Goal: Transaction & Acquisition: Purchase product/service

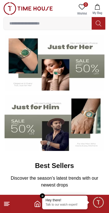
scroll to position [40, 0]
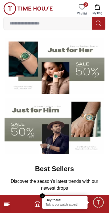
click at [67, 22] on input at bounding box center [48, 23] width 88 height 11
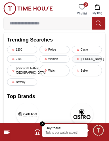
click at [94, 56] on div "[PERSON_NAME]" at bounding box center [87, 59] width 30 height 7
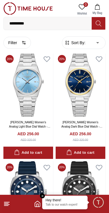
scroll to position [13, 0]
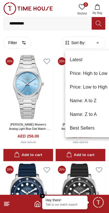
click at [93, 87] on li "Price: Low to High" at bounding box center [89, 87] width 47 height 14
type input "*"
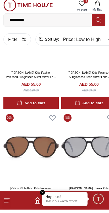
scroll to position [879, 0]
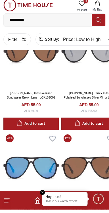
scroll to position [975, 0]
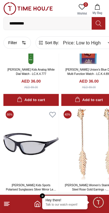
scroll to position [300, 0]
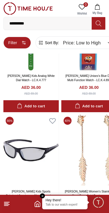
click at [22, 44] on icon "button" at bounding box center [24, 42] width 5 height 5
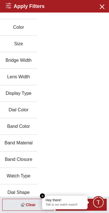
scroll to position [0, 0]
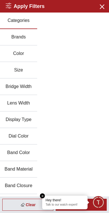
scroll to position [953, 0]
click at [106, 9] on icon "button" at bounding box center [102, 6] width 7 height 7
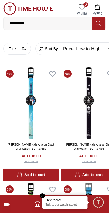
click at [44, 21] on input "**********" at bounding box center [48, 23] width 88 height 11
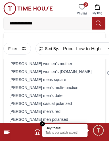
type input "**********"
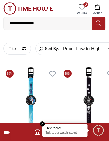
type input "******"
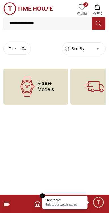
click at [43, 22] on input "**********" at bounding box center [48, 23] width 88 height 11
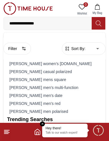
click at [32, 22] on input "**********" at bounding box center [48, 23] width 88 height 11
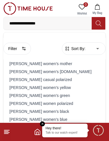
click at [46, 22] on input "**********" at bounding box center [48, 23] width 88 height 11
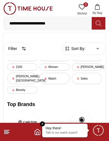
type input "**********"
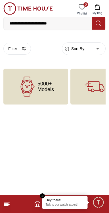
click at [98, 48] on body "**********" at bounding box center [54, 52] width 109 height 105
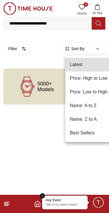
click at [45, 88] on div at bounding box center [54, 106] width 109 height 213
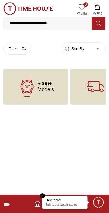
click at [50, 86] on span "5000+ Models" at bounding box center [46, 86] width 17 height 11
click at [7, 206] on line at bounding box center [6, 206] width 4 height 0
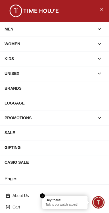
click at [68, 88] on div "BRANDS" at bounding box center [55, 88] width 100 height 10
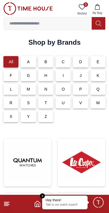
click at [54, 23] on input at bounding box center [48, 23] width 88 height 11
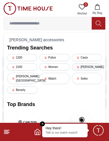
click at [98, 64] on div "[PERSON_NAME]" at bounding box center [87, 67] width 30 height 7
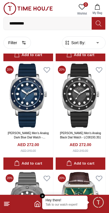
scroll to position [112, 0]
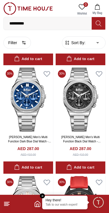
scroll to position [4665, 0]
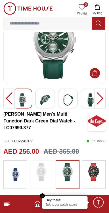
scroll to position [38, 0]
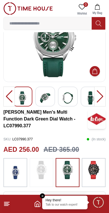
click at [14, 168] on img at bounding box center [15, 172] width 14 height 23
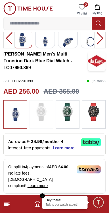
scroll to position [98, 0]
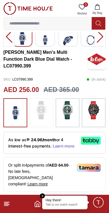
click at [53, 144] on span "Learn more" at bounding box center [64, 146] width 22 height 5
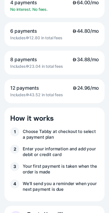
scroll to position [0, 0]
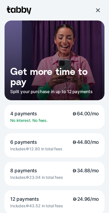
scroll to position [38, 0]
click at [99, 11] on div at bounding box center [98, 10] width 7 height 7
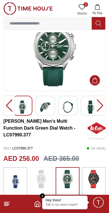
scroll to position [28, 0]
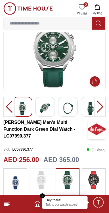
click at [13, 177] on img at bounding box center [15, 182] width 14 height 23
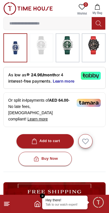
scroll to position [165, 0]
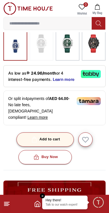
click at [56, 136] on div "Add to cart" at bounding box center [45, 139] width 30 height 7
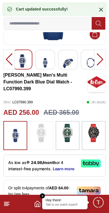
scroll to position [72, 0]
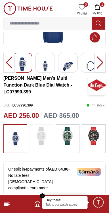
scroll to position [28, 0]
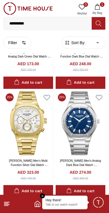
scroll to position [2798, 0]
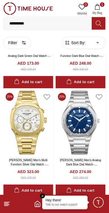
click at [43, 196] on em "Close tooltip" at bounding box center [42, 195] width 5 height 5
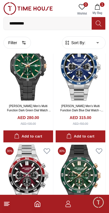
scroll to position [4048, 0]
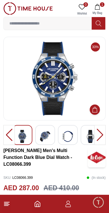
click at [99, 133] on div at bounding box center [100, 135] width 11 height 20
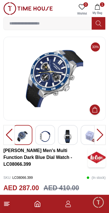
click at [100, 133] on div at bounding box center [100, 135] width 11 height 20
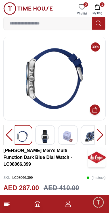
click at [101, 133] on div at bounding box center [100, 135] width 11 height 20
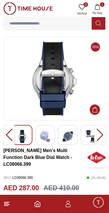
click at [101, 133] on div at bounding box center [100, 135] width 11 height 20
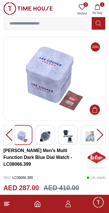
click at [99, 133] on div at bounding box center [100, 135] width 11 height 20
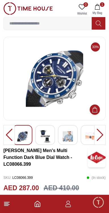
click at [100, 132] on div at bounding box center [100, 135] width 11 height 20
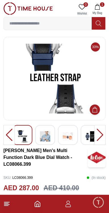
click at [101, 133] on div at bounding box center [100, 135] width 11 height 20
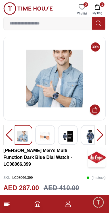
click at [101, 133] on div at bounding box center [100, 135] width 11 height 20
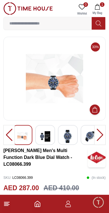
click at [100, 133] on div at bounding box center [100, 135] width 11 height 20
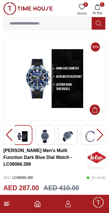
click at [101, 133] on div at bounding box center [100, 135] width 11 height 20
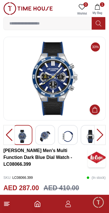
click at [101, 134] on div at bounding box center [100, 135] width 11 height 20
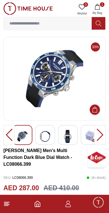
click at [101, 134] on div at bounding box center [100, 135] width 11 height 20
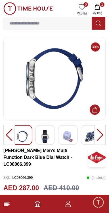
click at [100, 133] on div at bounding box center [100, 135] width 11 height 20
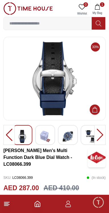
click at [99, 133] on div at bounding box center [100, 135] width 11 height 20
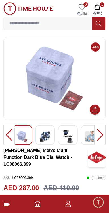
click at [100, 134] on div at bounding box center [100, 135] width 11 height 20
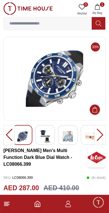
click at [101, 133] on div at bounding box center [100, 135] width 11 height 20
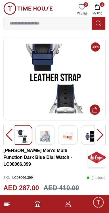
click at [101, 134] on div at bounding box center [100, 135] width 11 height 20
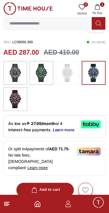
scroll to position [136, 0]
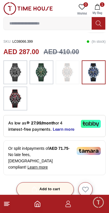
click at [54, 186] on div "Add to cart" at bounding box center [45, 189] width 30 height 7
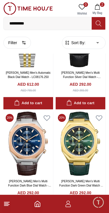
scroll to position [1256, 0]
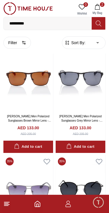
scroll to position [5133, 0]
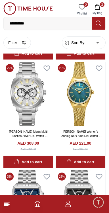
scroll to position [3042, 0]
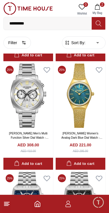
click at [102, 8] on button "2 My Bag" at bounding box center [97, 9] width 17 height 15
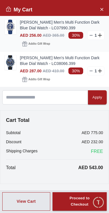
click at [34, 24] on link "[PERSON_NAME] Men's Multi Function Dark Blue Dial Watch - LC07990.399" at bounding box center [62, 24] width 85 height 11
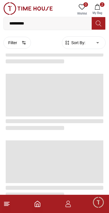
scroll to position [935, 0]
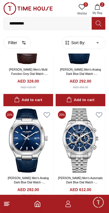
click at [101, 5] on span "2" at bounding box center [102, 4] width 5 height 5
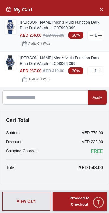
click at [92, 33] on icon at bounding box center [91, 35] width 5 height 5
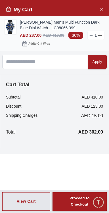
scroll to position [5132, 0]
click at [102, 11] on icon "Close Account" at bounding box center [102, 9] width 5 height 7
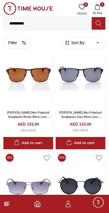
click at [86, 7] on icon at bounding box center [82, 6] width 7 height 7
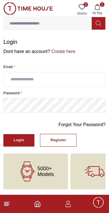
click at [73, 73] on input "text" at bounding box center [55, 79] width 102 height 14
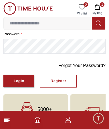
scroll to position [63, 0]
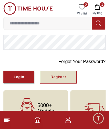
click at [60, 71] on button "Register" at bounding box center [58, 77] width 37 height 13
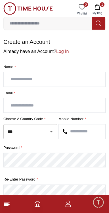
click at [70, 74] on input "text" at bounding box center [55, 79] width 102 height 14
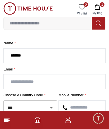
scroll to position [24, 0]
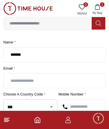
type input "******"
click at [61, 75] on input "text" at bounding box center [55, 81] width 102 height 14
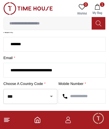
scroll to position [36, 0]
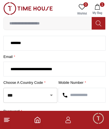
type input "**********"
click at [87, 89] on input "text" at bounding box center [82, 95] width 47 height 14
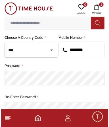
scroll to position [81, 0]
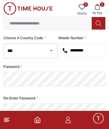
type input "*********"
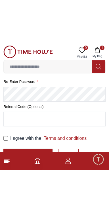
scroll to position [97, 0]
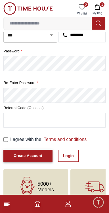
click at [31, 153] on div "Create Account" at bounding box center [28, 156] width 29 height 7
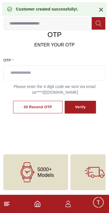
scroll to position [21, 0]
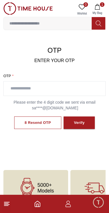
click at [48, 82] on input "text" at bounding box center [55, 88] width 102 height 14
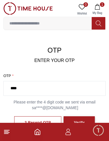
type input "****"
click at [81, 117] on button "Verify" at bounding box center [79, 123] width 31 height 13
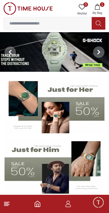
click at [75, 20] on input at bounding box center [48, 23] width 88 height 11
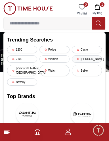
click at [95, 56] on div "[PERSON_NAME]" at bounding box center [87, 59] width 30 height 7
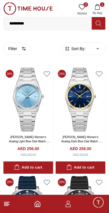
click at [40, 22] on input "**********" at bounding box center [48, 23] width 88 height 11
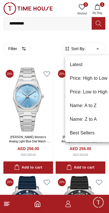
click at [22, 49] on div at bounding box center [54, 106] width 109 height 213
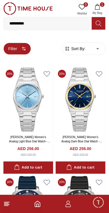
click at [22, 46] on icon "button" at bounding box center [24, 48] width 5 height 5
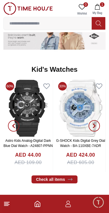
scroll to position [826, 0]
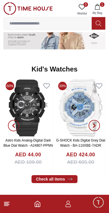
click at [95, 124] on icon "button" at bounding box center [95, 126] width 2 height 4
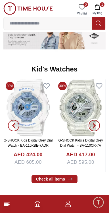
click at [97, 123] on icon "button" at bounding box center [94, 125] width 5 height 5
click at [96, 123] on icon "button" at bounding box center [94, 125] width 5 height 5
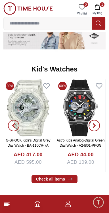
click at [99, 120] on span "button" at bounding box center [94, 125] width 11 height 11
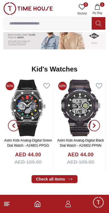
click at [98, 120] on span "button" at bounding box center [94, 125] width 11 height 11
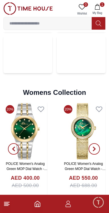
scroll to position [1260, 0]
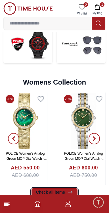
click at [59, 188] on link "Check all items" at bounding box center [55, 192] width 46 height 8
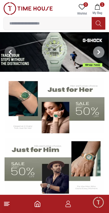
click at [100, 50] on icon at bounding box center [99, 52] width 5 height 5
click at [99, 54] on span at bounding box center [98, 51] width 11 height 11
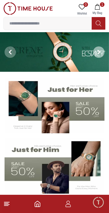
click at [101, 52] on icon at bounding box center [99, 52] width 5 height 5
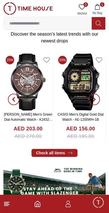
scroll to position [192, 0]
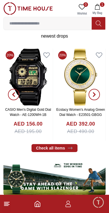
click at [97, 89] on span "button" at bounding box center [94, 94] width 11 height 11
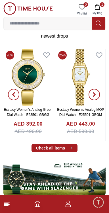
click at [94, 89] on span "button" at bounding box center [94, 94] width 11 height 11
click at [99, 89] on span "button" at bounding box center [94, 94] width 11 height 11
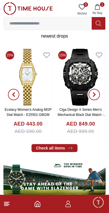
click at [93, 92] on icon "button" at bounding box center [94, 94] width 5 height 5
click at [95, 89] on span "button" at bounding box center [94, 94] width 11 height 11
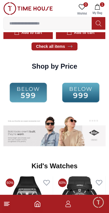
scroll to position [728, 0]
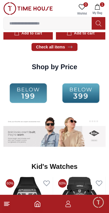
click at [85, 77] on img at bounding box center [81, 93] width 50 height 32
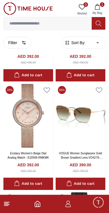
scroll to position [956, 0]
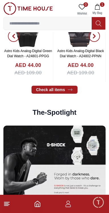
scroll to position [728, 0]
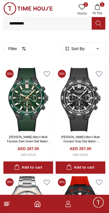
click at [101, 6] on span "1" at bounding box center [102, 4] width 5 height 5
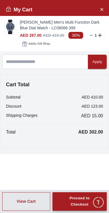
click at [85, 209] on button "Proceed to Checkout" at bounding box center [80, 201] width 54 height 19
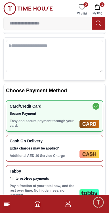
scroll to position [55, 0]
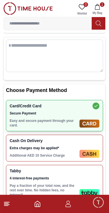
click at [71, 176] on span "4 interest-free payments" at bounding box center [44, 178] width 68 height 5
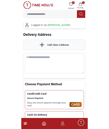
scroll to position [0, 0]
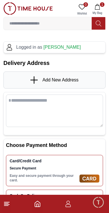
click at [74, 77] on span "Add New Address" at bounding box center [60, 80] width 36 height 7
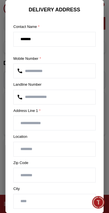
click at [48, 142] on input "text" at bounding box center [55, 149] width 82 height 14
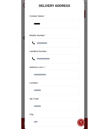
scroll to position [76, 0]
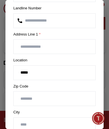
type input "*****"
click at [53, 118] on input "text" at bounding box center [55, 125] width 82 height 14
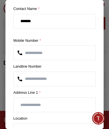
scroll to position [18, 0]
type input "*********"
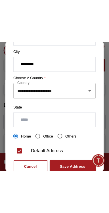
scroll to position [182, 0]
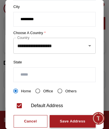
type input "**********"
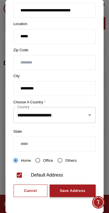
scroll to position [98, 0]
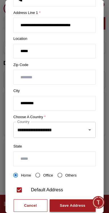
click at [77, 203] on div "Save Address" at bounding box center [73, 206] width 26 height 7
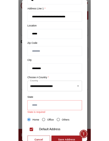
scroll to position [103, 0]
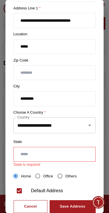
click at [74, 147] on input "text" at bounding box center [55, 154] width 82 height 14
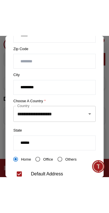
scroll to position [156, 0]
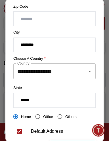
type input "******"
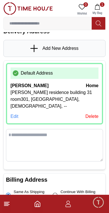
scroll to position [32, 0]
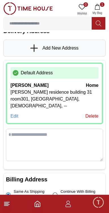
click at [13, 113] on div "Edit" at bounding box center [15, 116] width 8 height 7
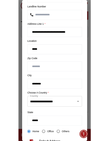
scroll to position [98, 0]
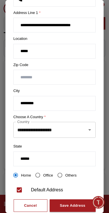
click at [38, 152] on input "******" at bounding box center [55, 159] width 82 height 14
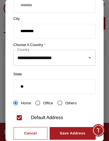
type input "*"
type input "*****"
click at [84, 130] on div "Save Address" at bounding box center [73, 133] width 26 height 7
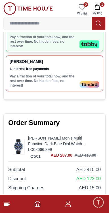
scroll to position [308, 0]
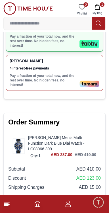
click at [78, 209] on button "Place Order" at bounding box center [54, 214] width 93 height 11
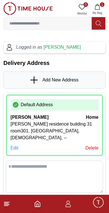
scroll to position [308, 0]
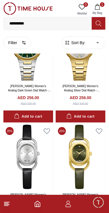
scroll to position [2021, 0]
